Goal: Go to known website: Access a specific website the user already knows

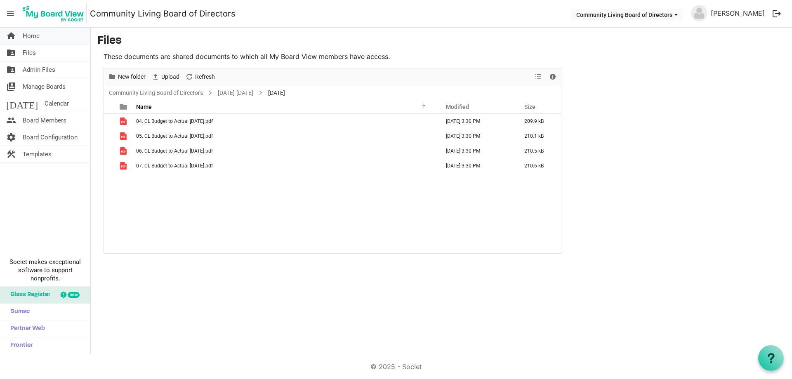
click at [42, 35] on link "home Home" at bounding box center [45, 36] width 90 height 17
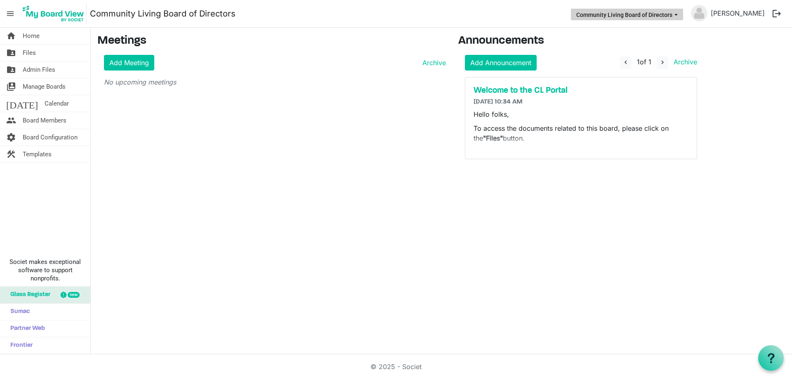
click at [571, 13] on button "Community Living Board of Directors" at bounding box center [627, 15] width 112 height 12
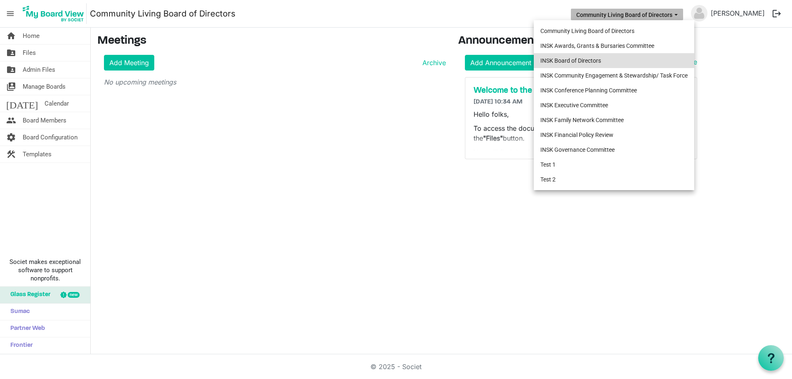
click at [575, 57] on li "INSK Board of Directors" at bounding box center [614, 60] width 161 height 15
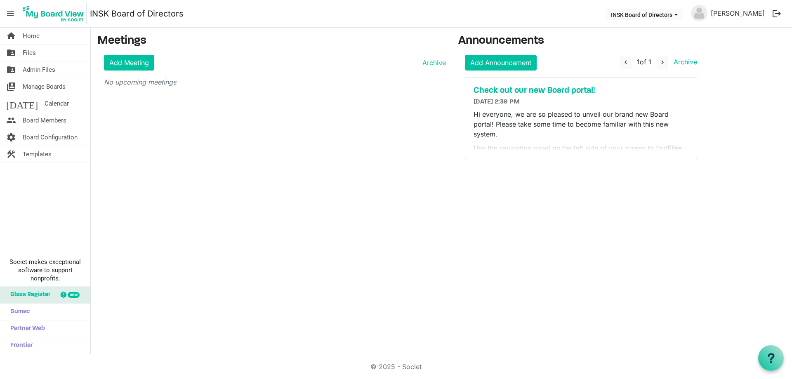
click at [229, 264] on div "home Home folder_shared Files folder_shared Admin Files switch_account Manage B…" at bounding box center [396, 191] width 792 height 327
click at [198, 206] on div "home Home folder_shared Files folder_shared Admin Files switch_account Manage B…" at bounding box center [396, 191] width 792 height 327
click at [775, 12] on button "logout" at bounding box center [776, 13] width 17 height 17
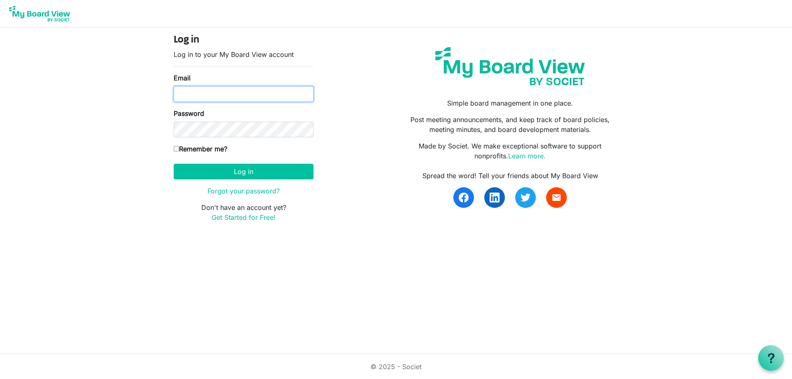
type input "katherineah@inclusionsk.com"
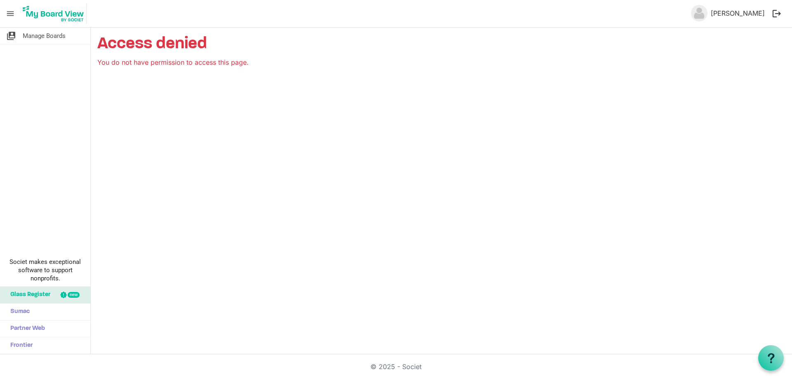
click at [779, 12] on button "logout" at bounding box center [776, 13] width 17 height 17
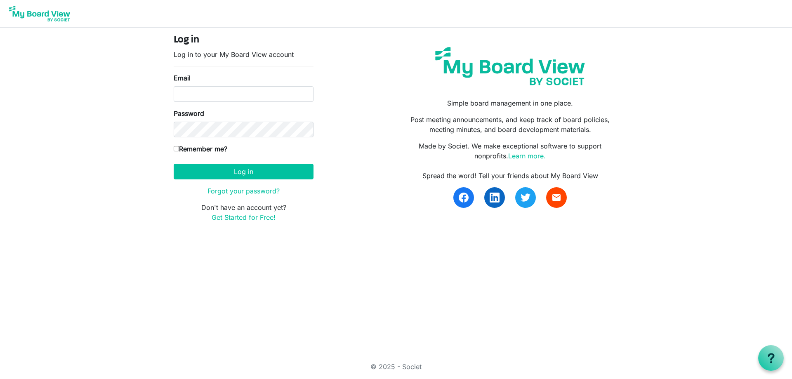
click at [57, 149] on body "Log in Log in to your My Board View account Email Password Remember me? America…" at bounding box center [396, 118] width 792 height 236
click at [301, 91] on keeper-lock "Open Keeper Popup" at bounding box center [304, 94] width 10 height 10
type input "[EMAIL_ADDRESS][DOMAIN_NAME]"
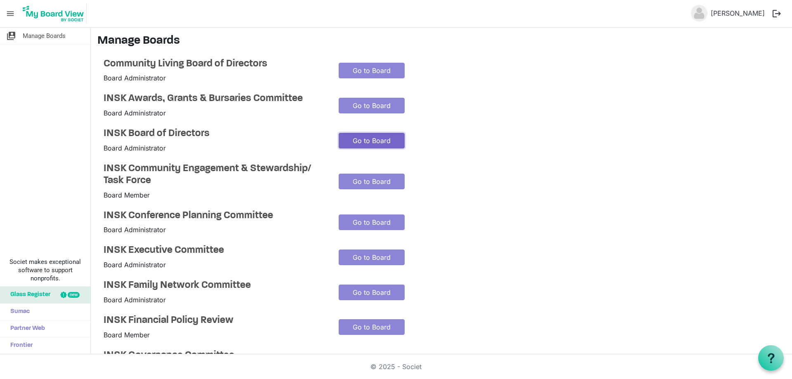
click at [359, 137] on link "Go to Board" at bounding box center [372, 141] width 66 height 16
